Goal: Navigation & Orientation: Find specific page/section

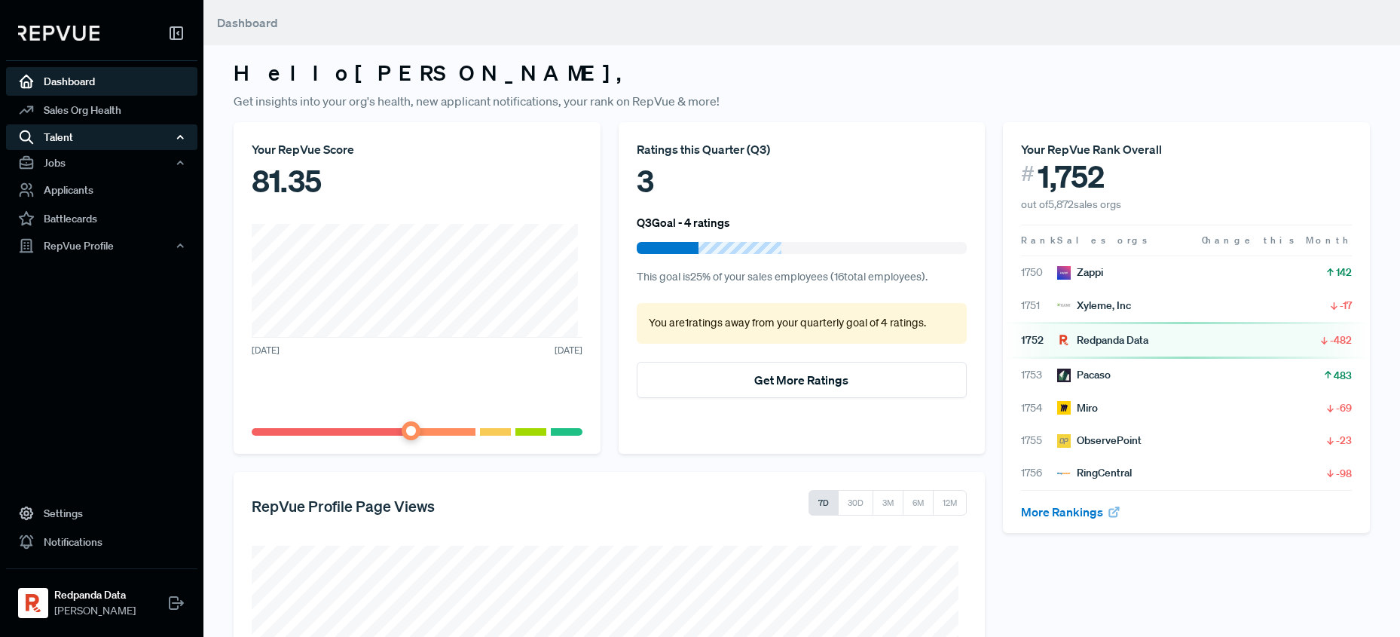
click at [122, 138] on div "Talent" at bounding box center [101, 137] width 191 height 26
click at [122, 137] on div "Talent" at bounding box center [101, 137] width 191 height 26
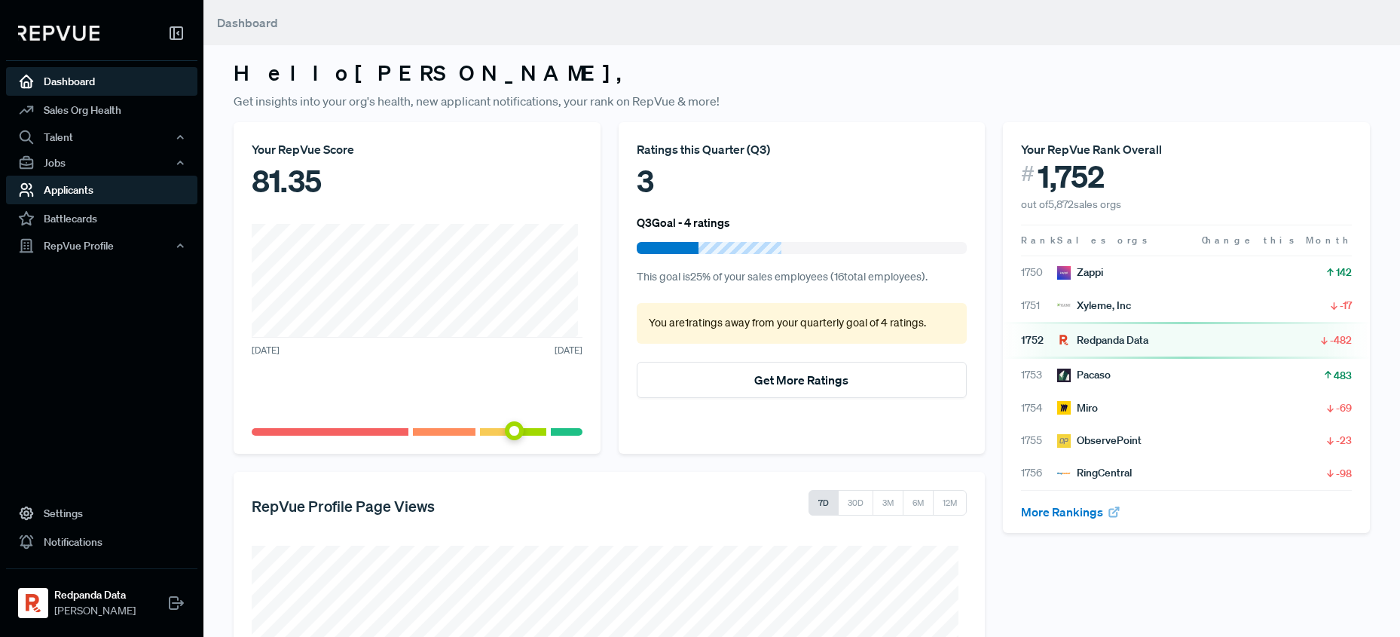
click at [119, 185] on link "Applicants" at bounding box center [101, 190] width 191 height 29
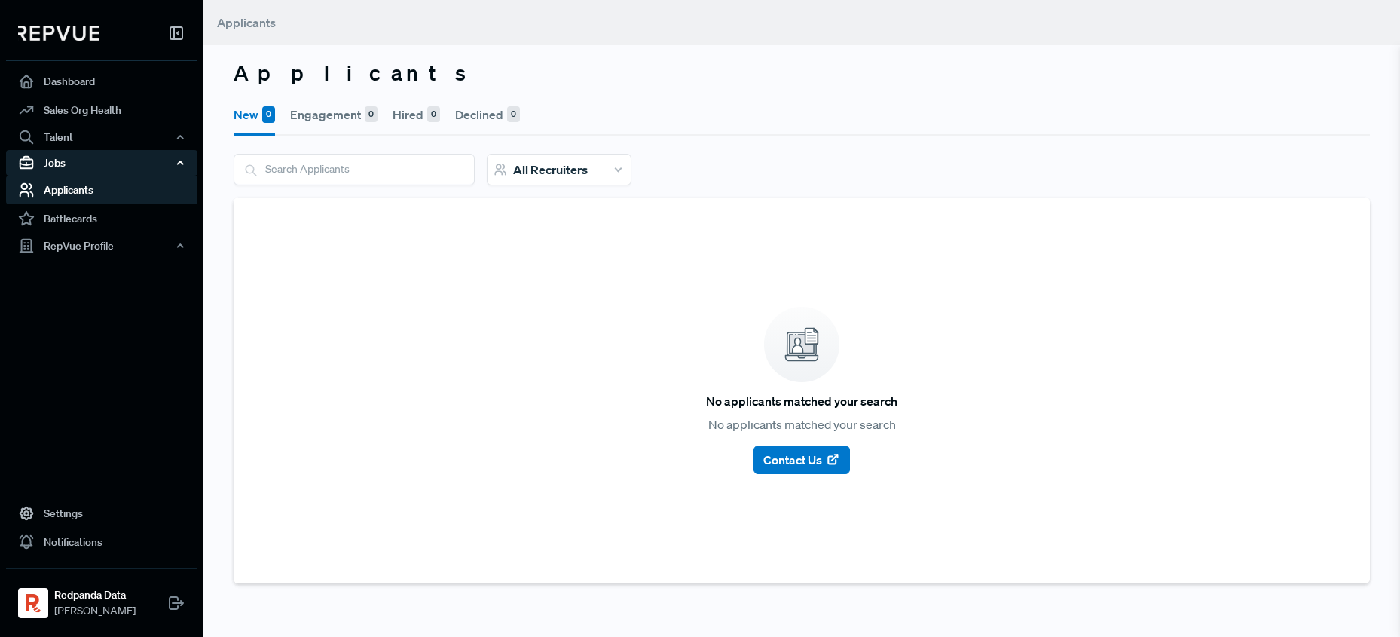
click at [127, 169] on div "Jobs" at bounding box center [101, 163] width 191 height 26
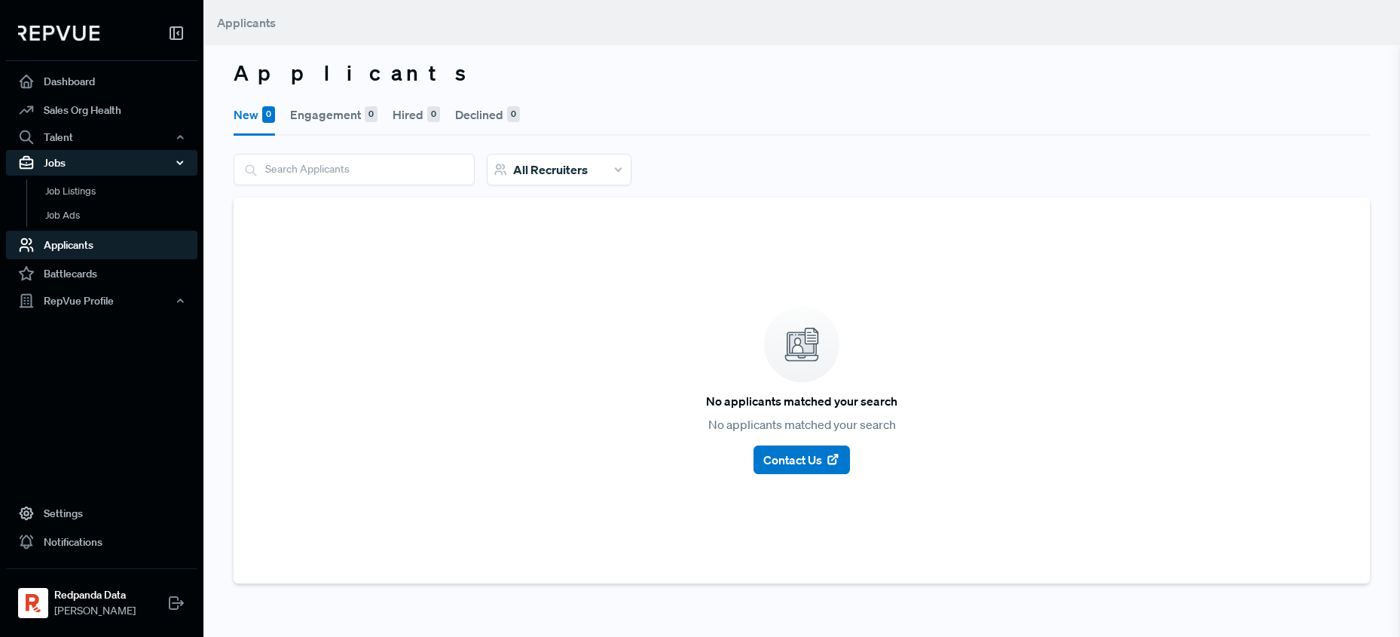
click at [127, 169] on div "Jobs" at bounding box center [101, 163] width 191 height 26
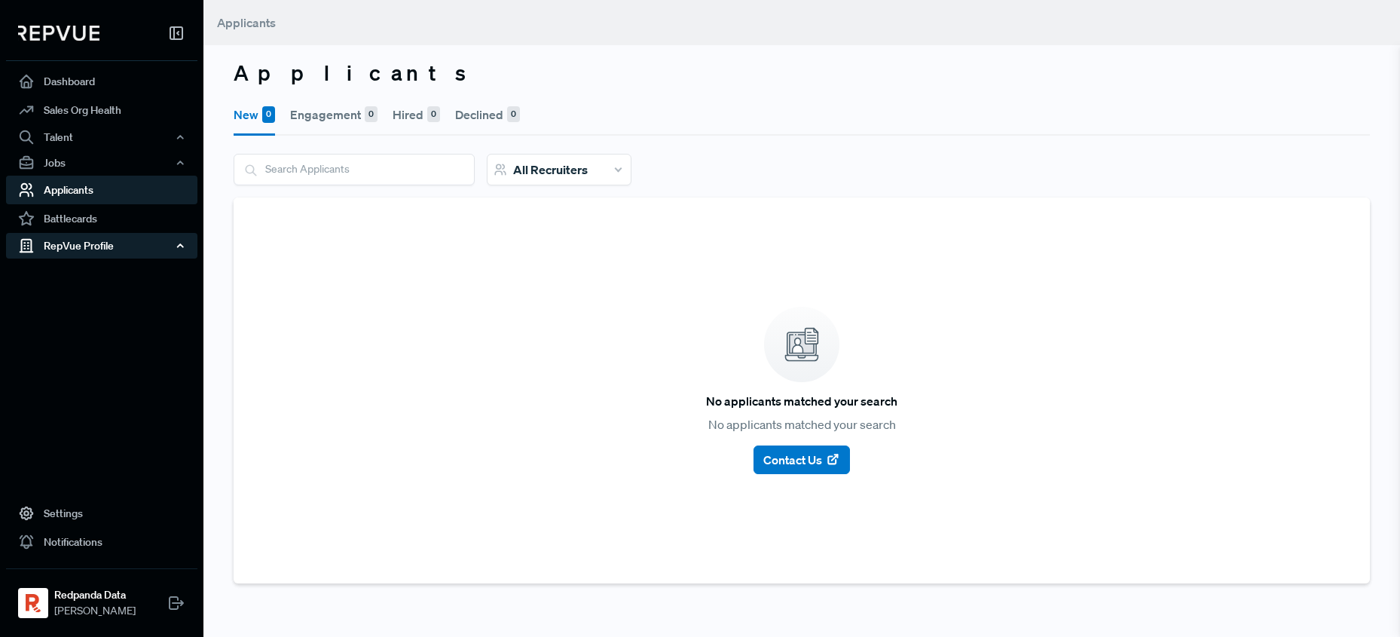
click at [121, 244] on div "RepVue Profile" at bounding box center [101, 246] width 191 height 26
click at [75, 301] on link "Reviews" at bounding box center [121, 298] width 191 height 24
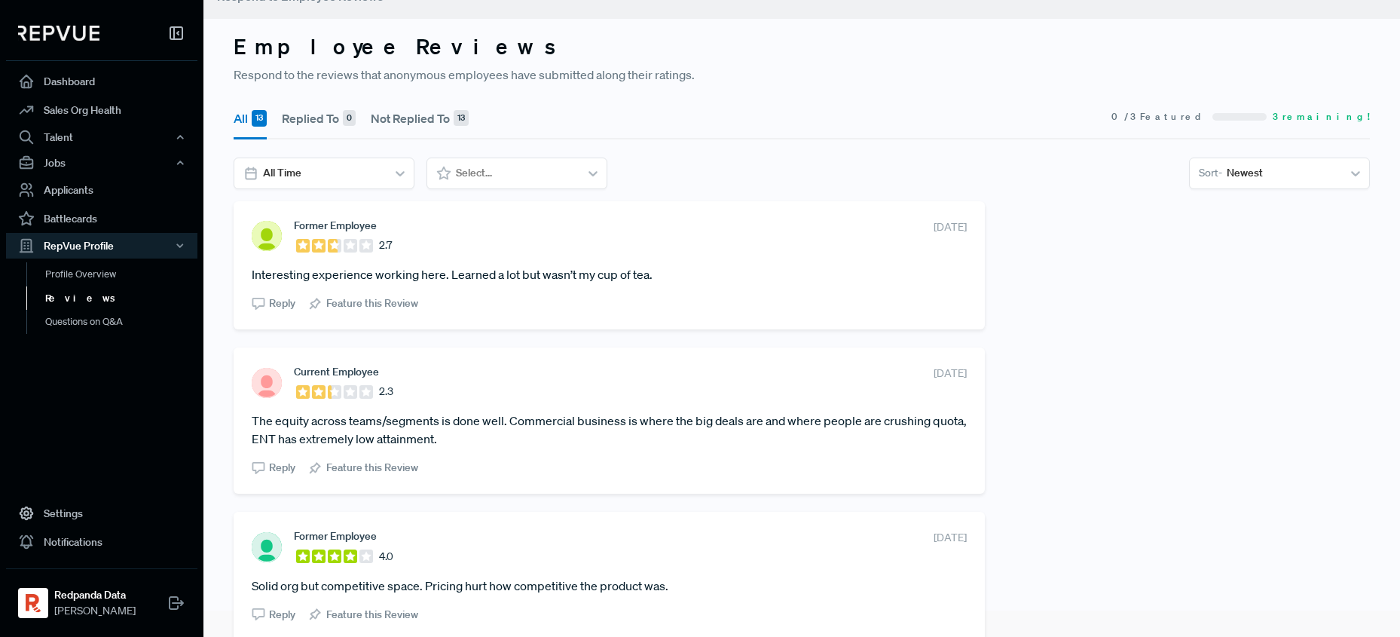
scroll to position [29, 0]
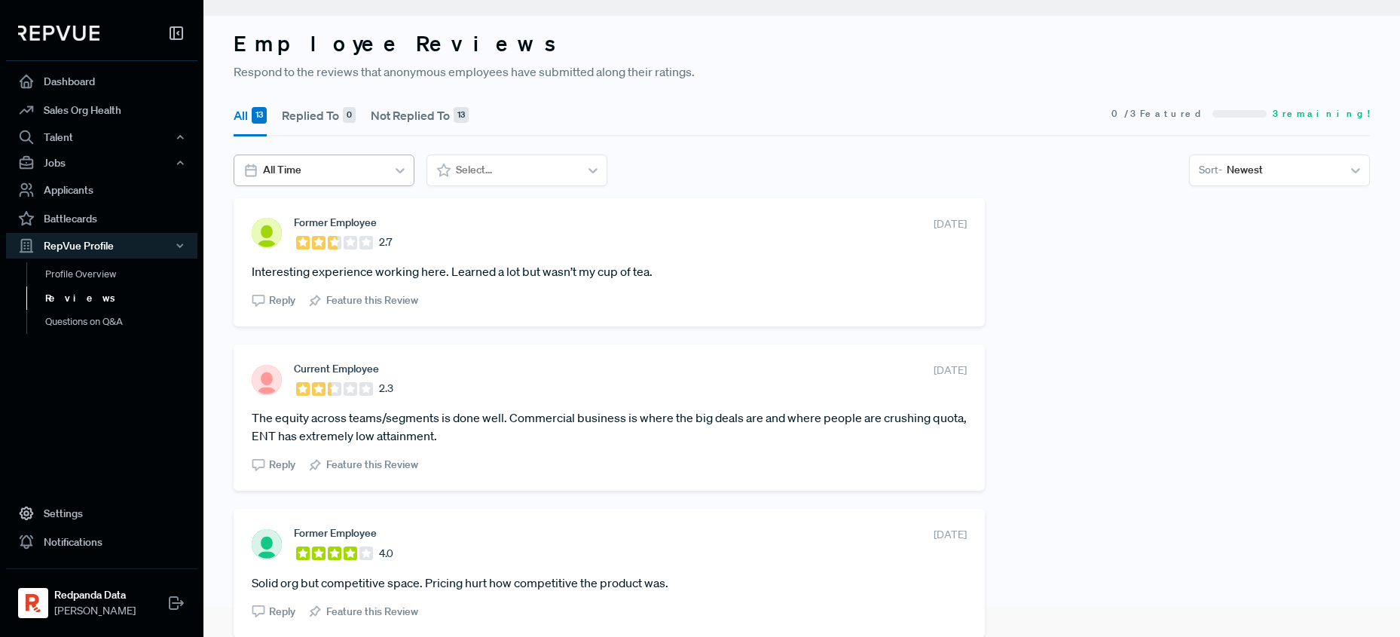
click at [312, 185] on div "All Time" at bounding box center [324, 170] width 181 height 32
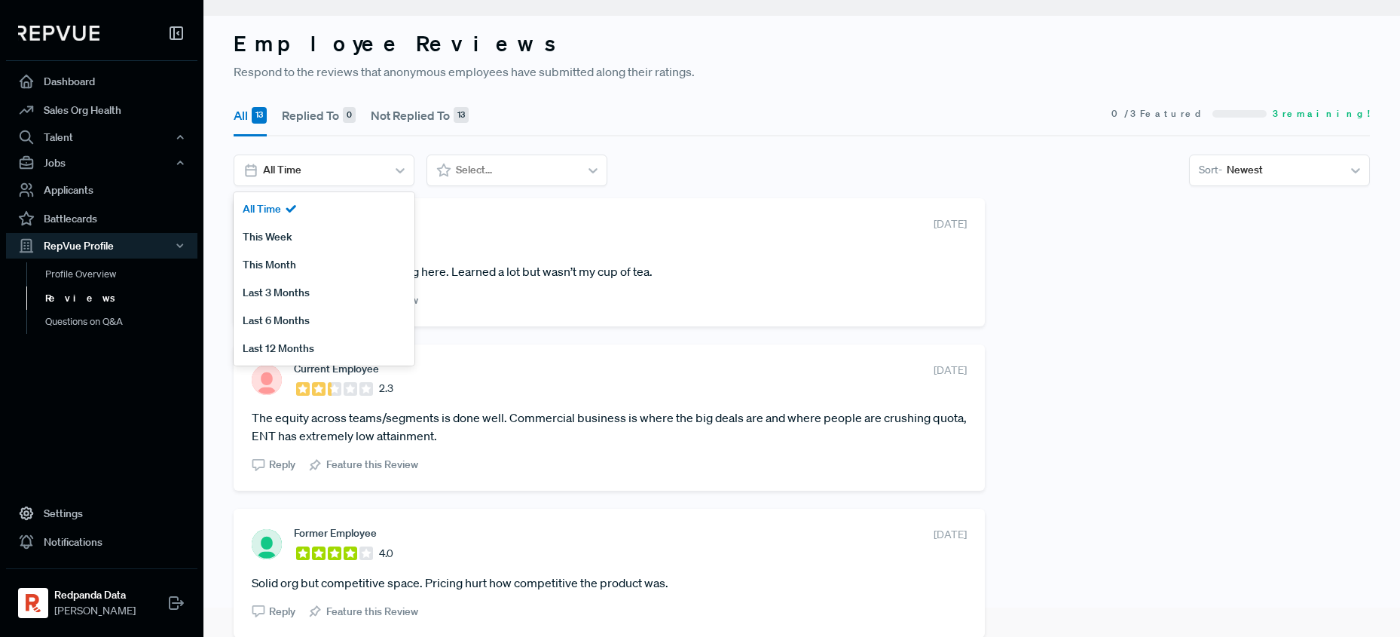
click at [1071, 150] on div "All 13 Replied To 0 Not Replied To 13 0 / 3 Featured 3 remaining! This Week, 2 …" at bounding box center [802, 145] width 1154 height 105
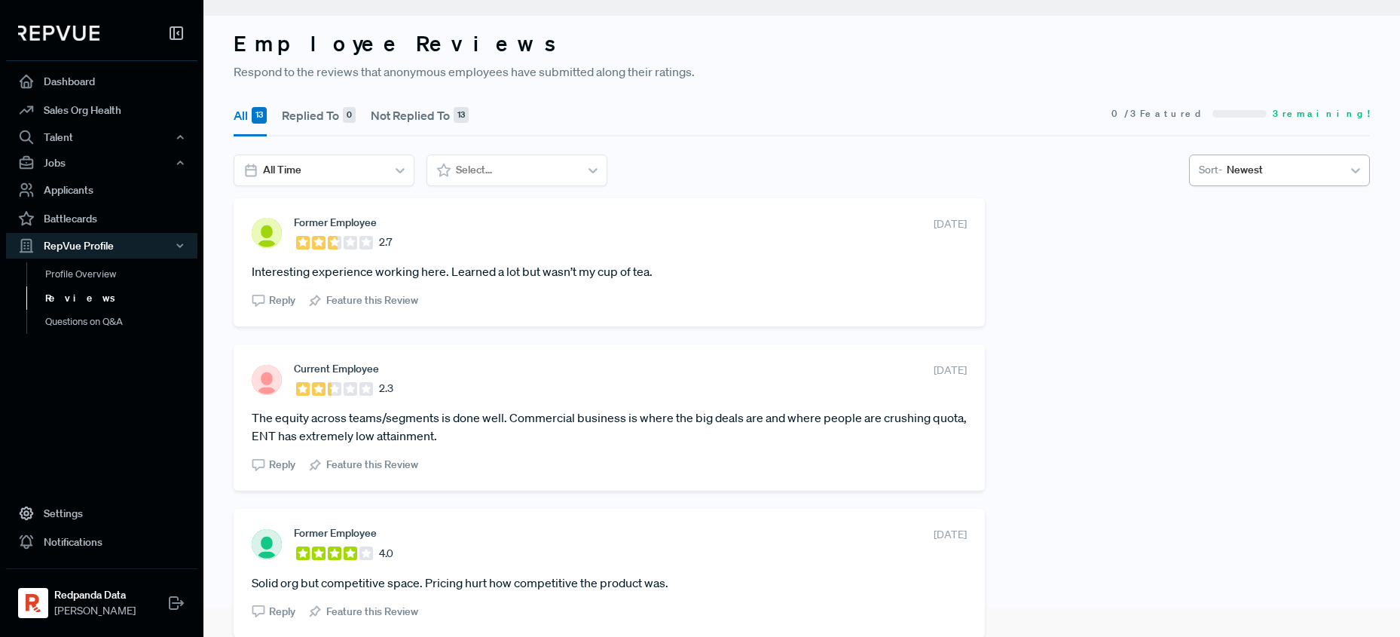
click at [1243, 167] on div at bounding box center [1282, 169] width 111 height 19
click at [1240, 210] on use at bounding box center [1244, 208] width 8 height 5
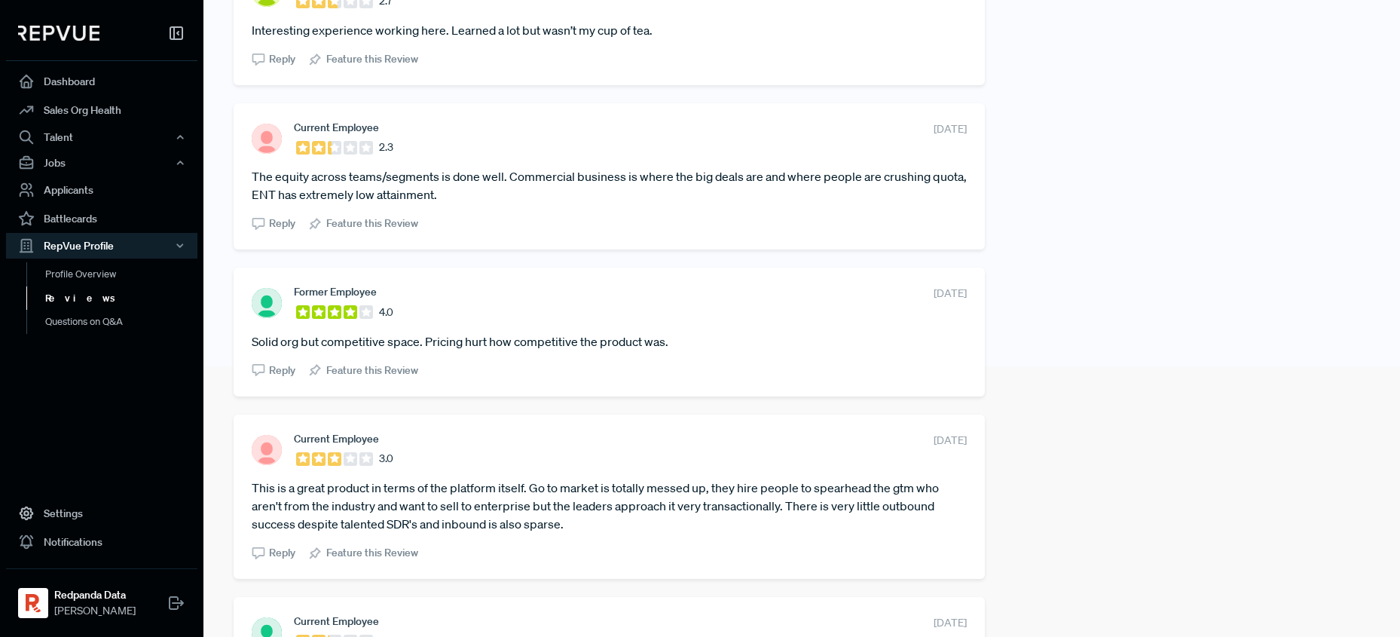
scroll to position [0, 0]
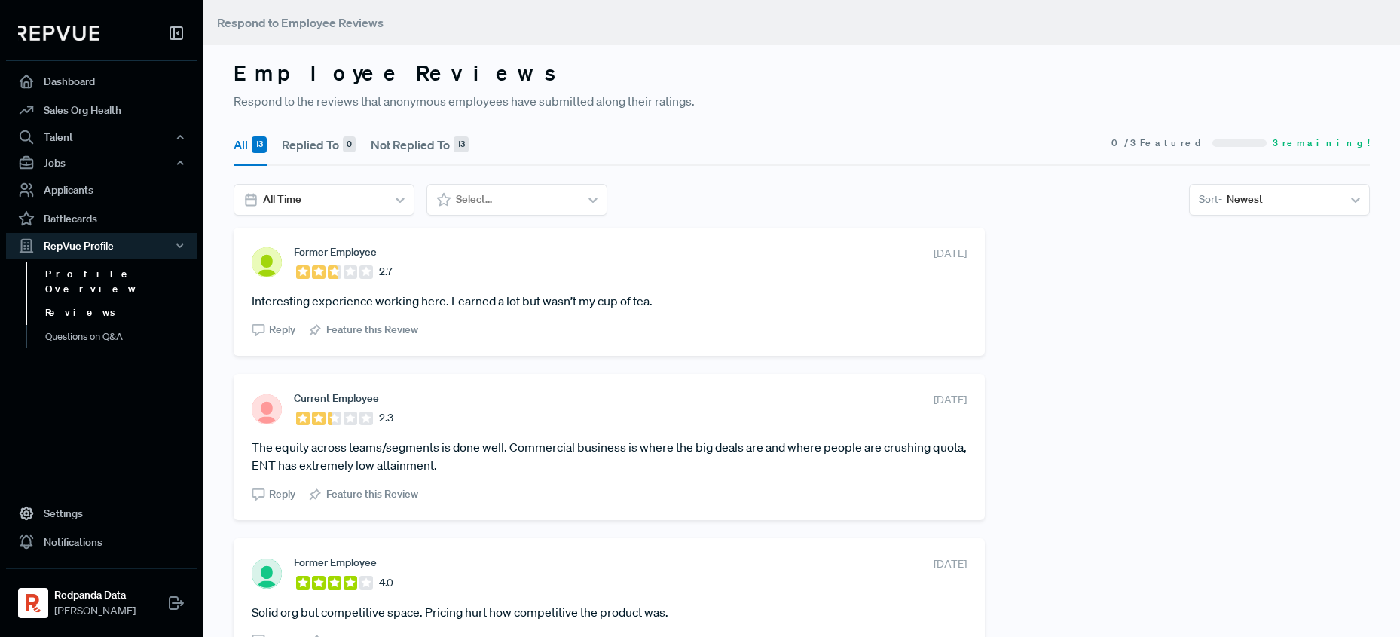
click at [112, 281] on link "Profile Overview" at bounding box center [121, 281] width 191 height 38
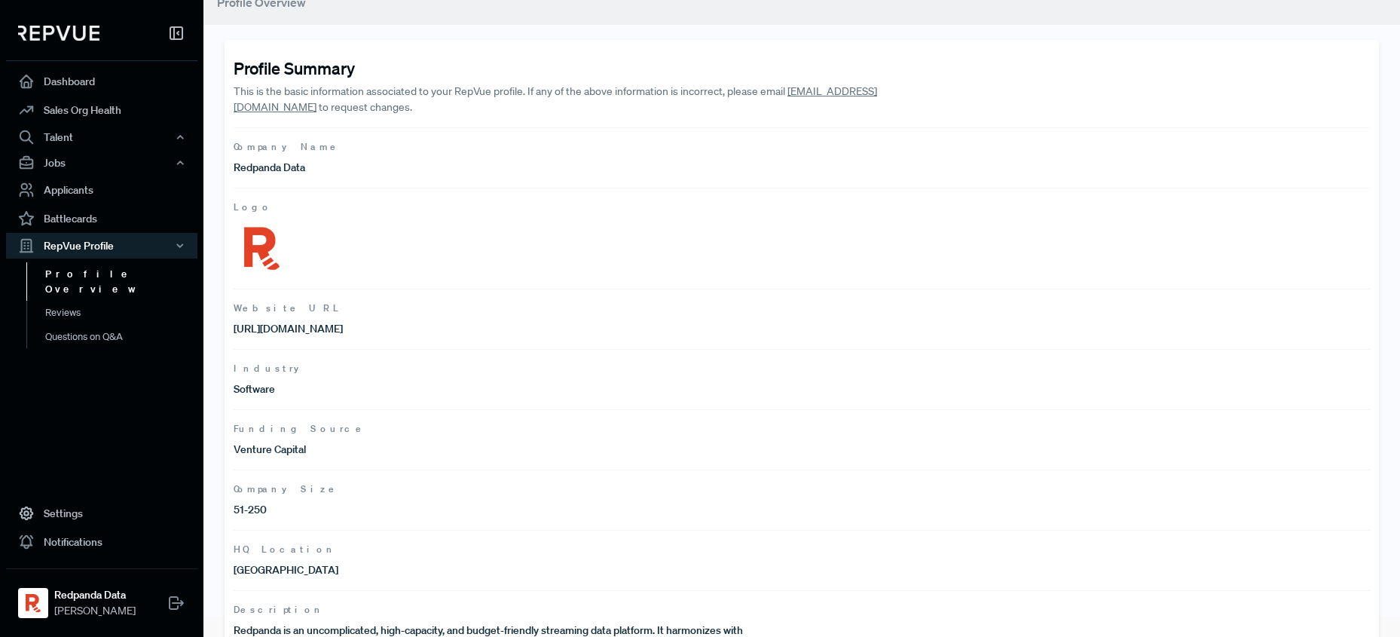
scroll to position [68, 0]
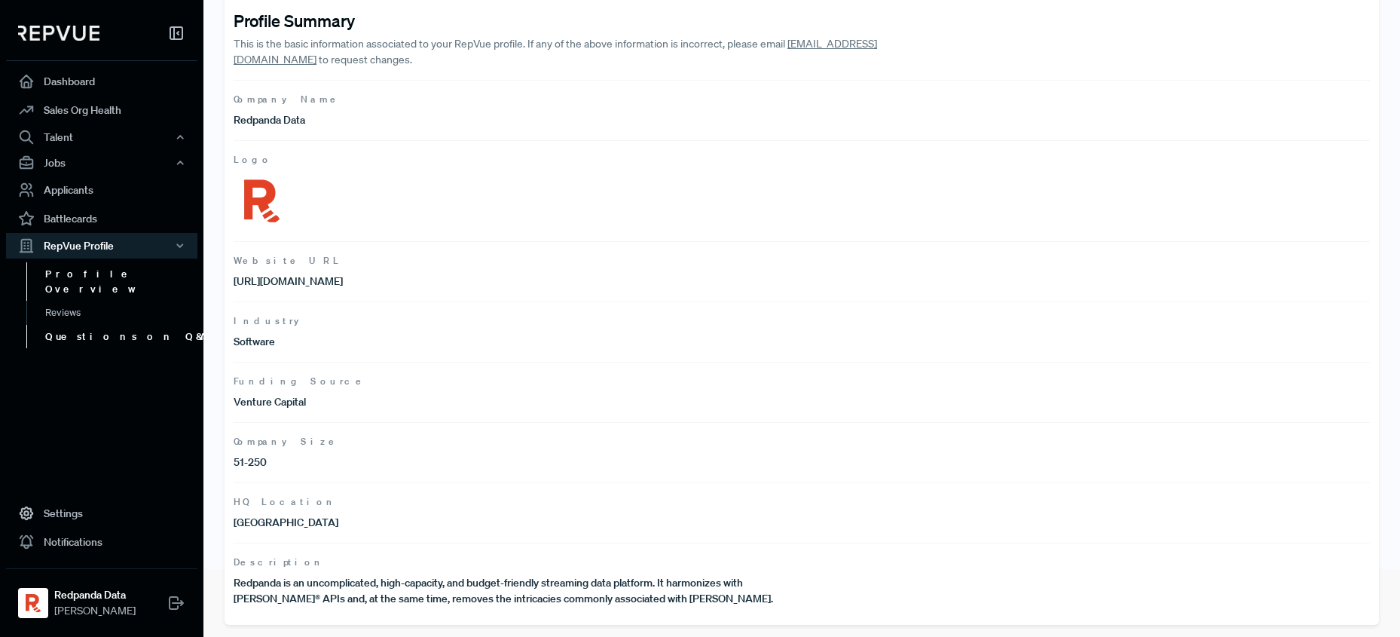
click at [121, 325] on link "Questions on Q&A" at bounding box center [121, 337] width 191 height 24
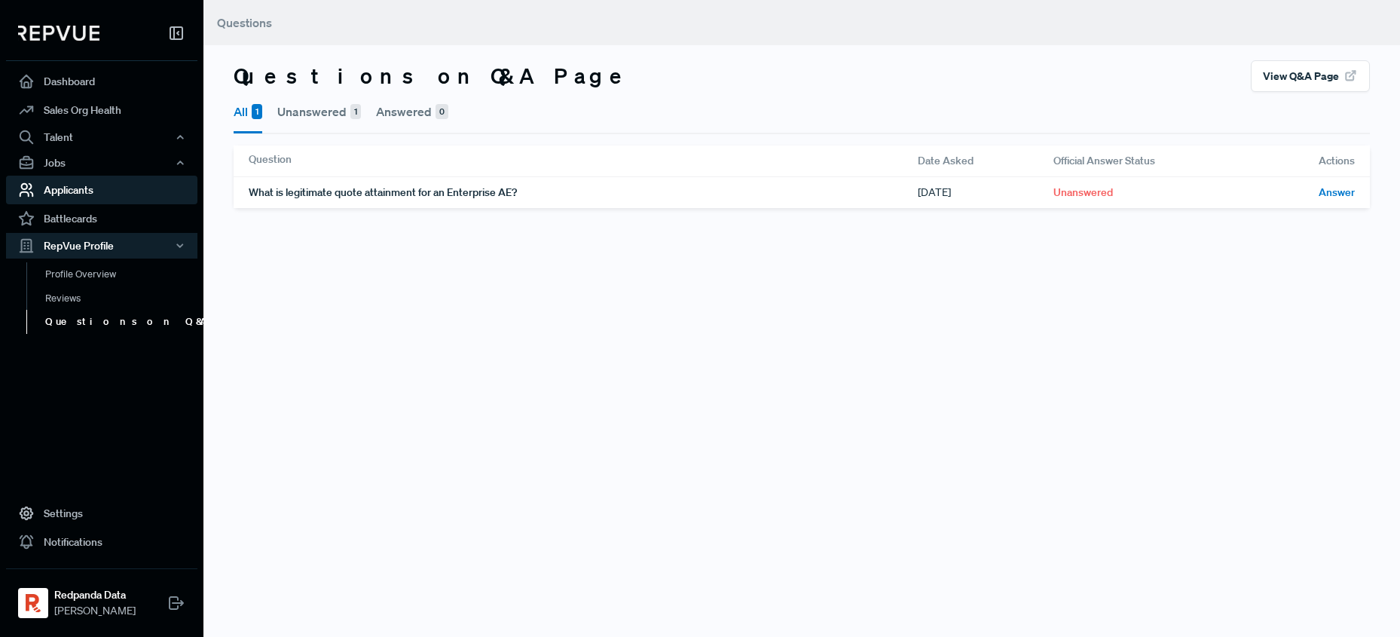
click at [98, 190] on link "Applicants" at bounding box center [101, 190] width 191 height 29
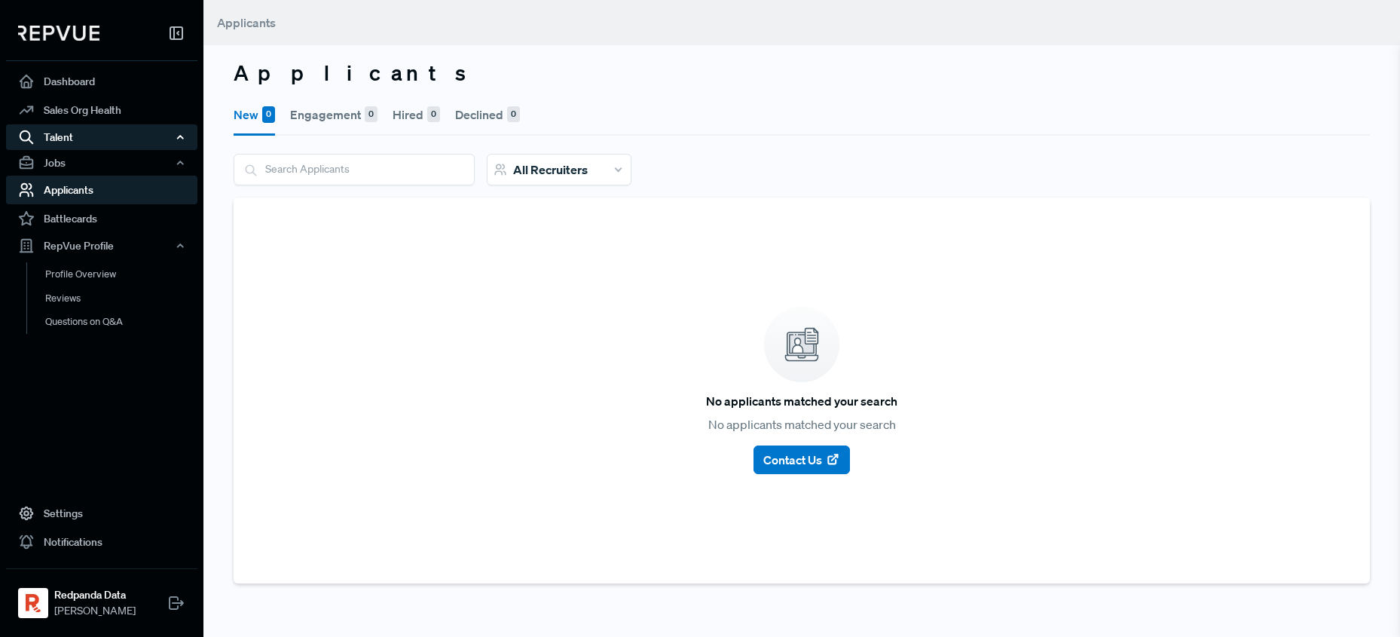
click at [96, 142] on div "Talent" at bounding box center [101, 137] width 191 height 26
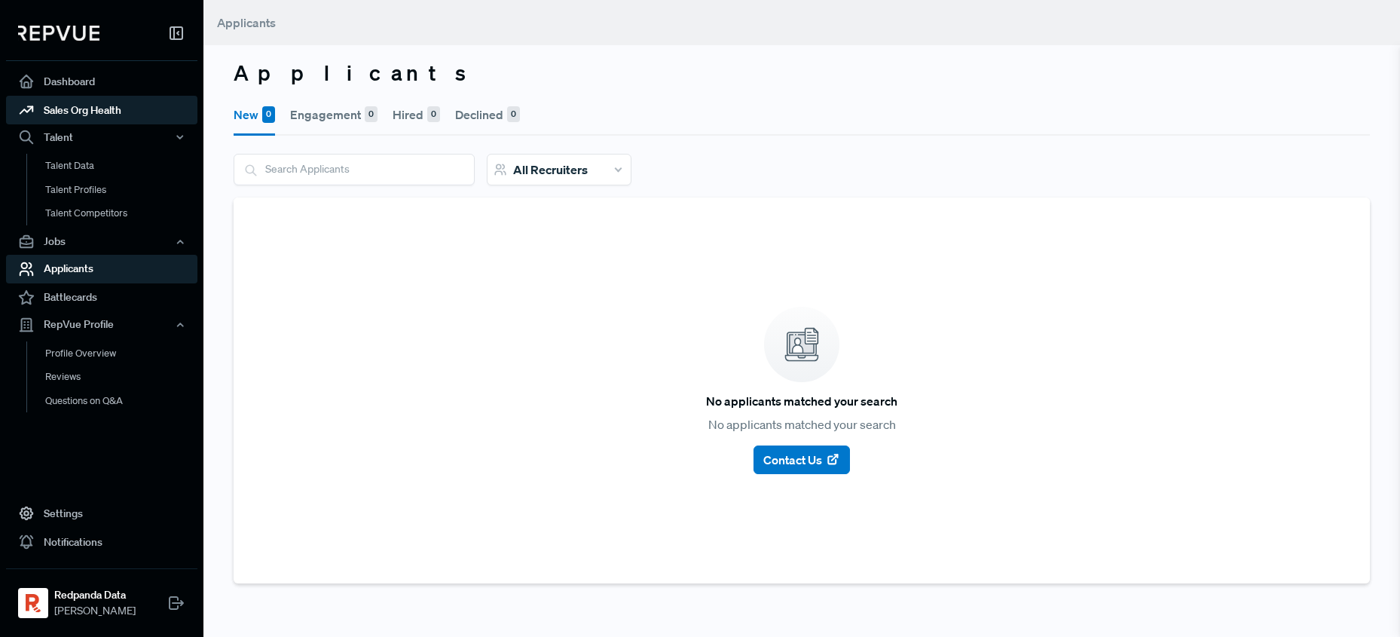
click at [99, 112] on link "Sales Org Health" at bounding box center [101, 110] width 191 height 29
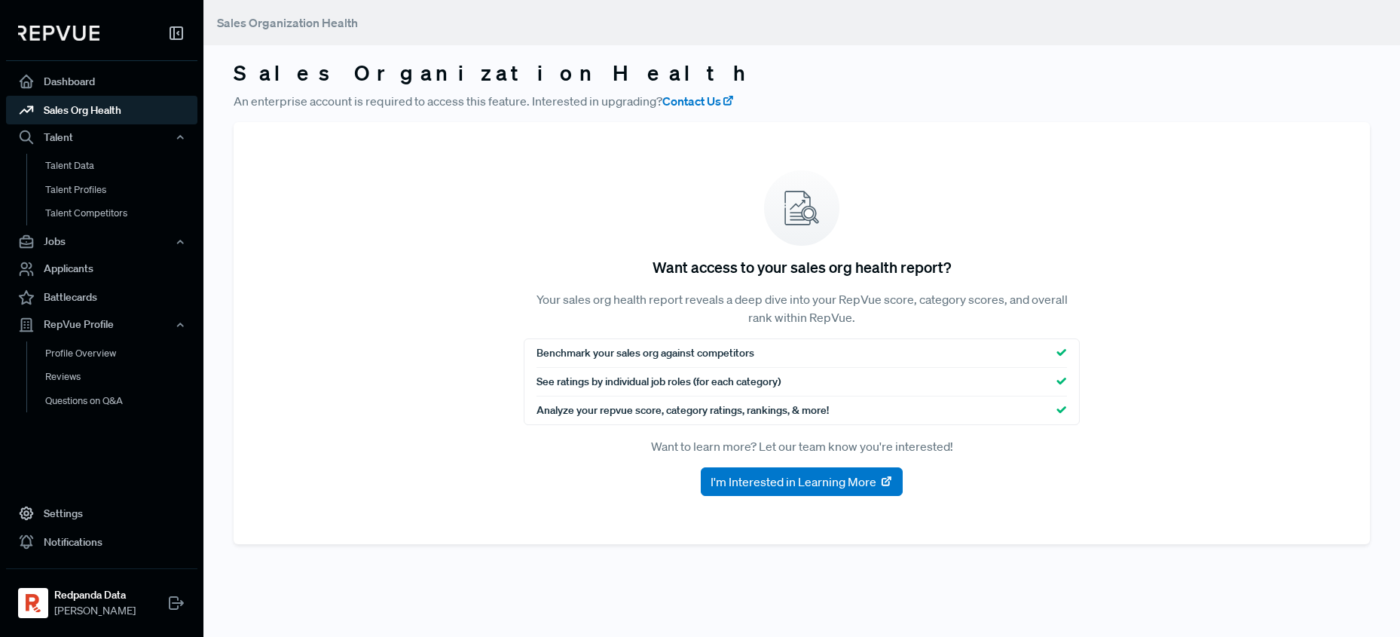
click at [99, 97] on link "Sales Org Health" at bounding box center [101, 110] width 191 height 29
click at [100, 91] on link "Dashboard" at bounding box center [101, 81] width 191 height 29
